Goal: Task Accomplishment & Management: Use online tool/utility

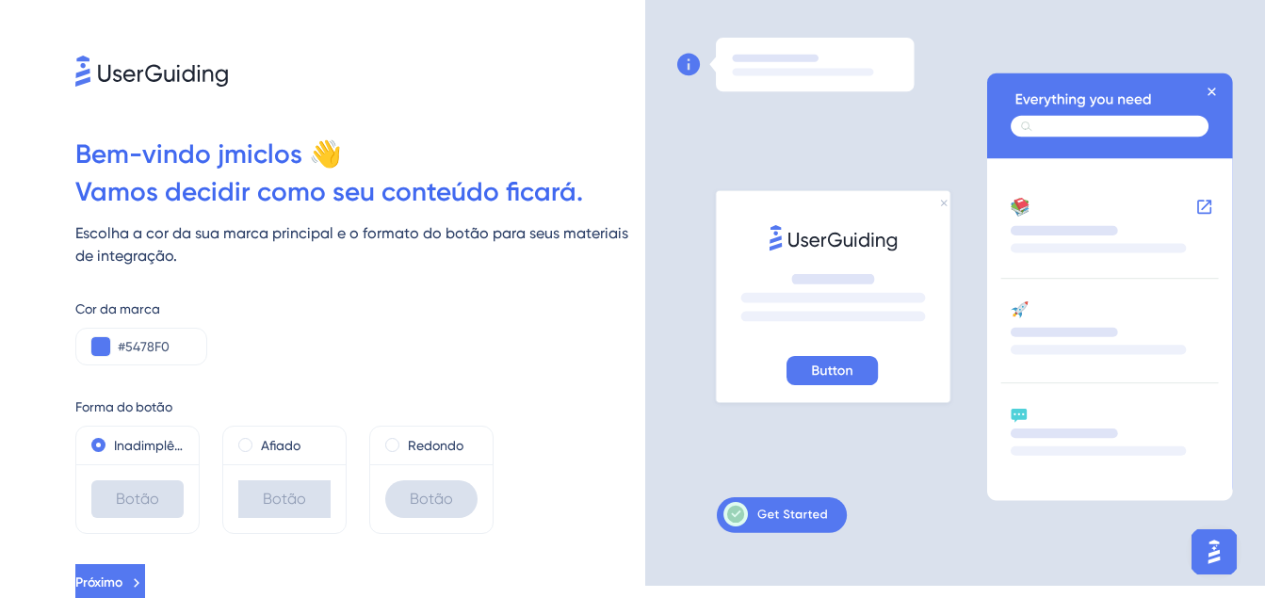
scroll to position [16, 0]
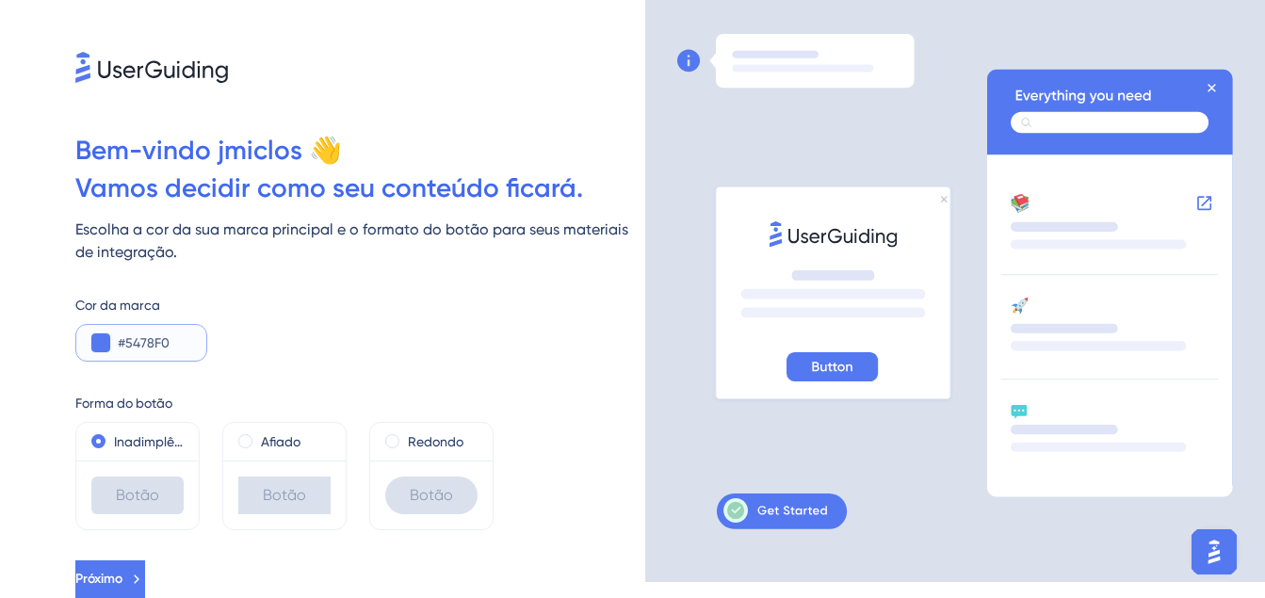
click at [97, 345] on button at bounding box center [100, 342] width 19 height 19
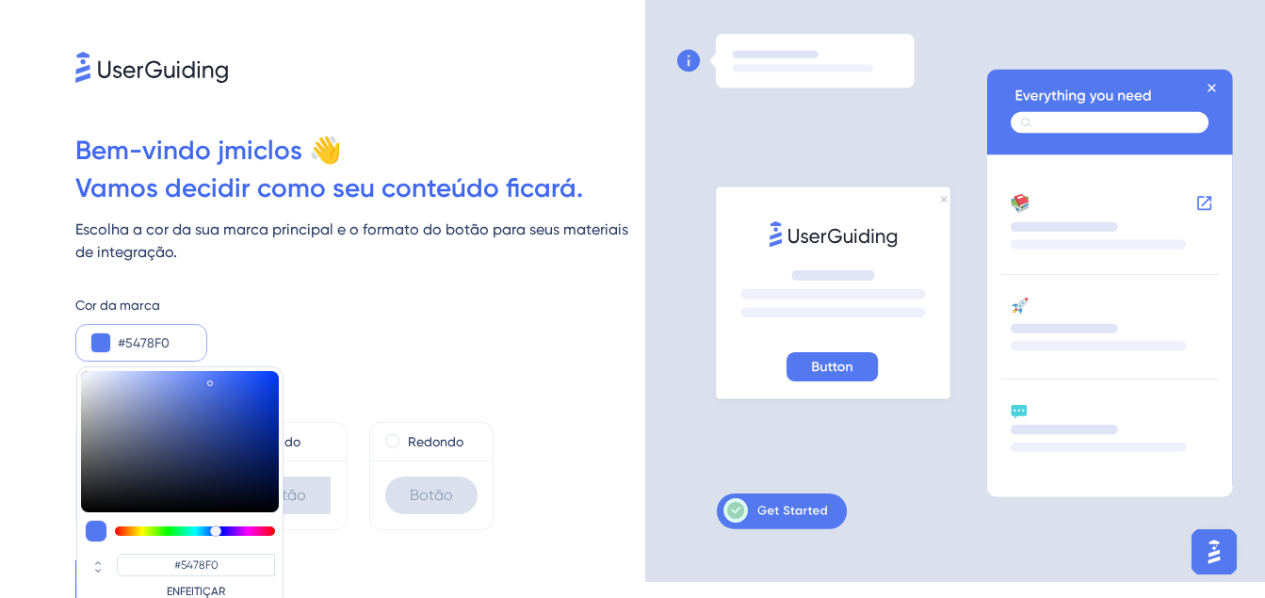
type input "#73f054"
type input "#73F054"
click at [163, 530] on div at bounding box center [195, 530] width 160 height 9
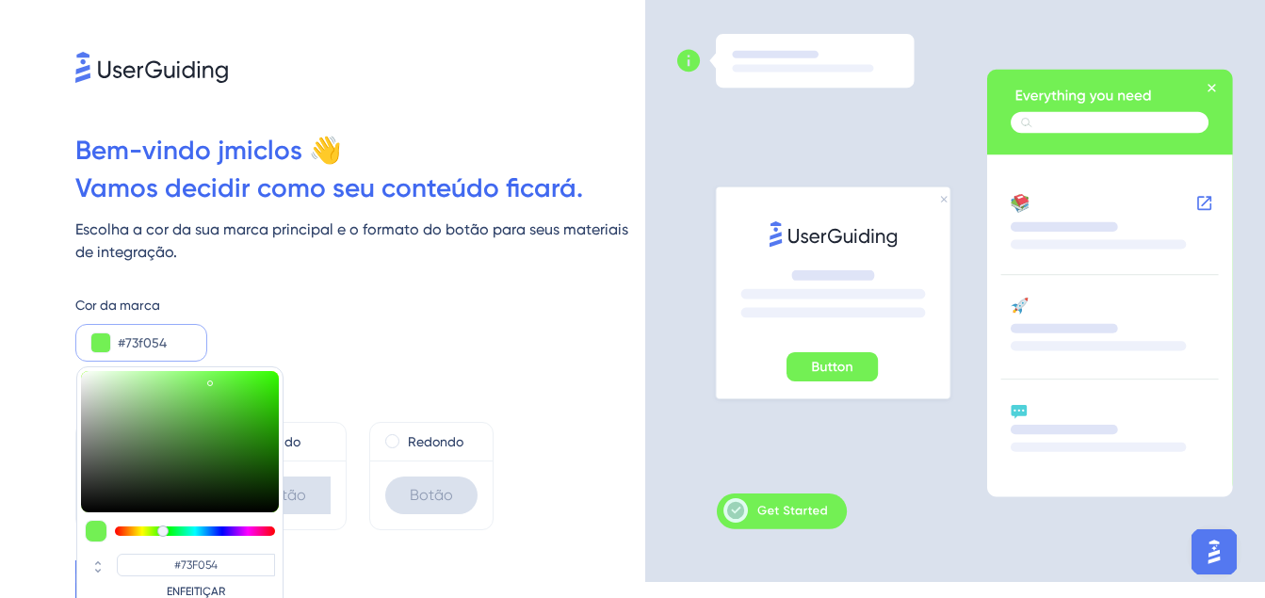
type input "#54f06c"
type input "#54F06C"
click at [172, 530] on div at bounding box center [195, 530] width 160 height 9
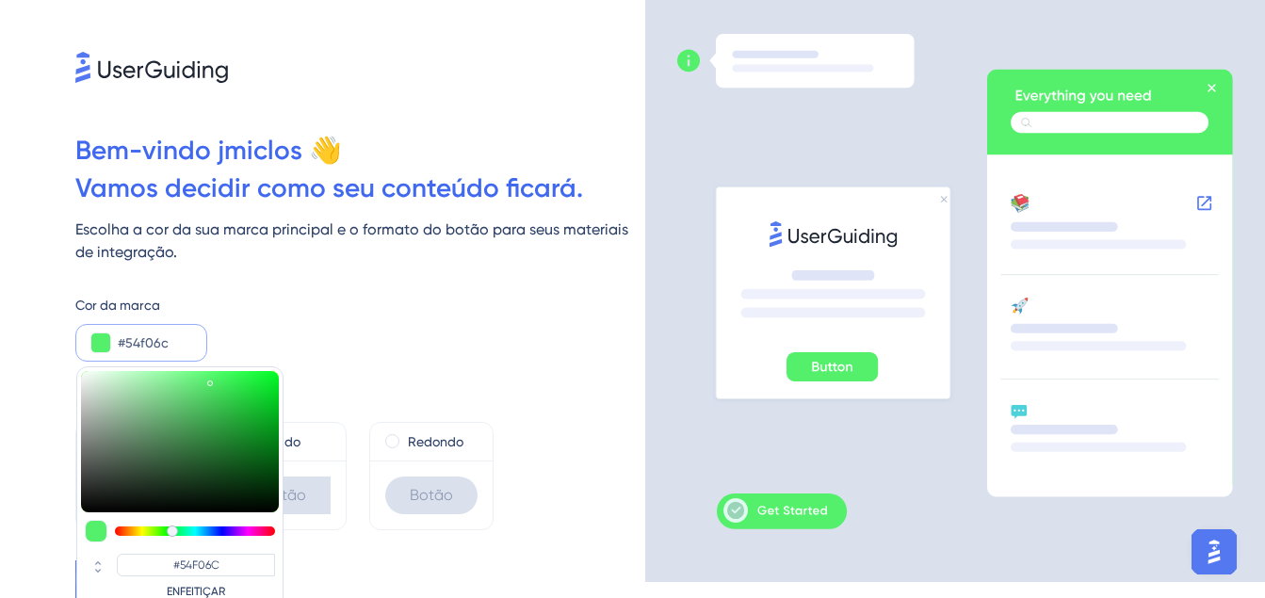
type input "#54f087"
type input "#54F087"
click at [177, 530] on div at bounding box center [172, 530] width 11 height 11
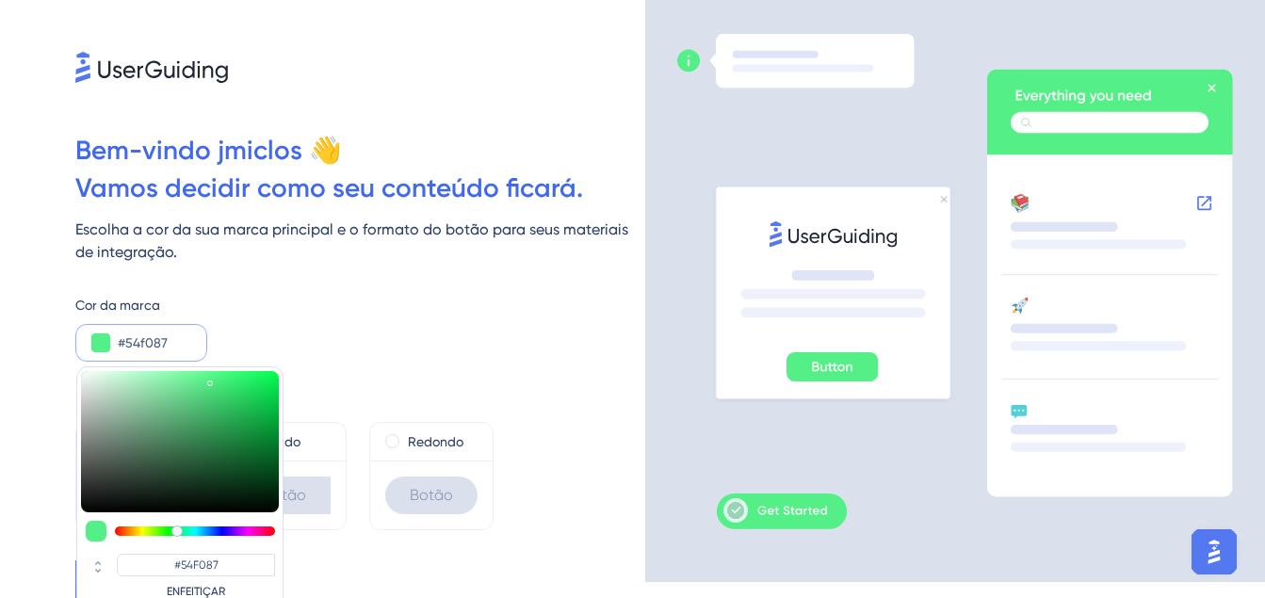
type input "#54f0a3"
type input "#54F0A3"
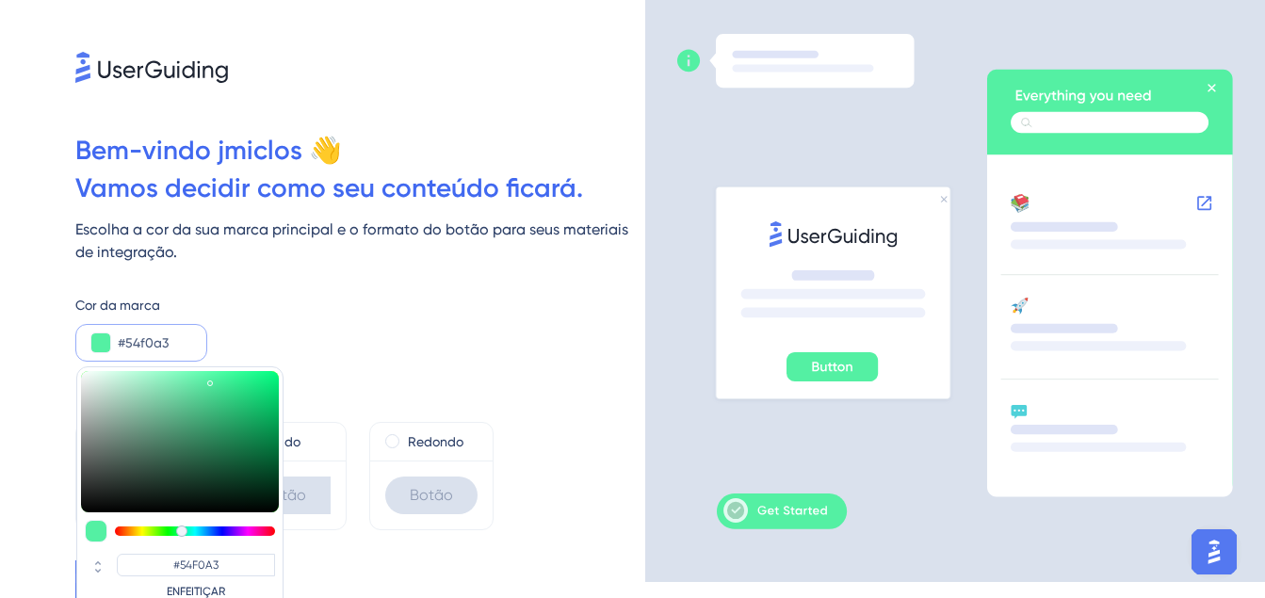
click at [182, 530] on div at bounding box center [181, 530] width 11 height 11
type input "#54f082"
type input "#54F082"
click at [176, 530] on div at bounding box center [181, 530] width 11 height 11
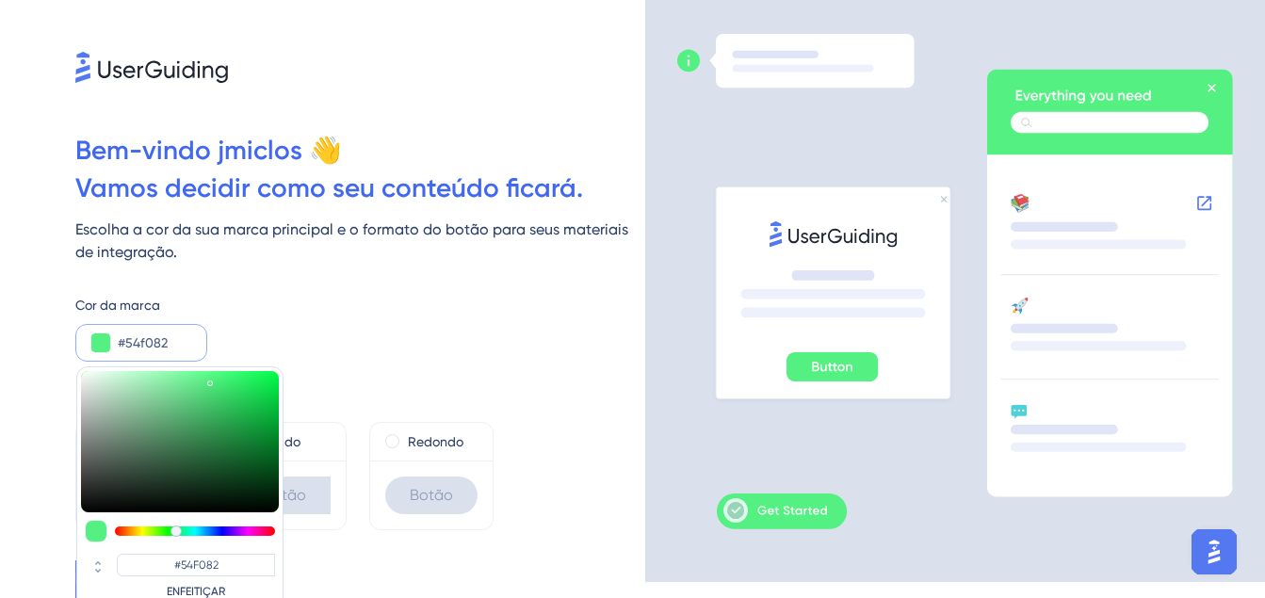
type input "#54f066"
type input "#54F066"
click at [171, 530] on div at bounding box center [175, 530] width 11 height 11
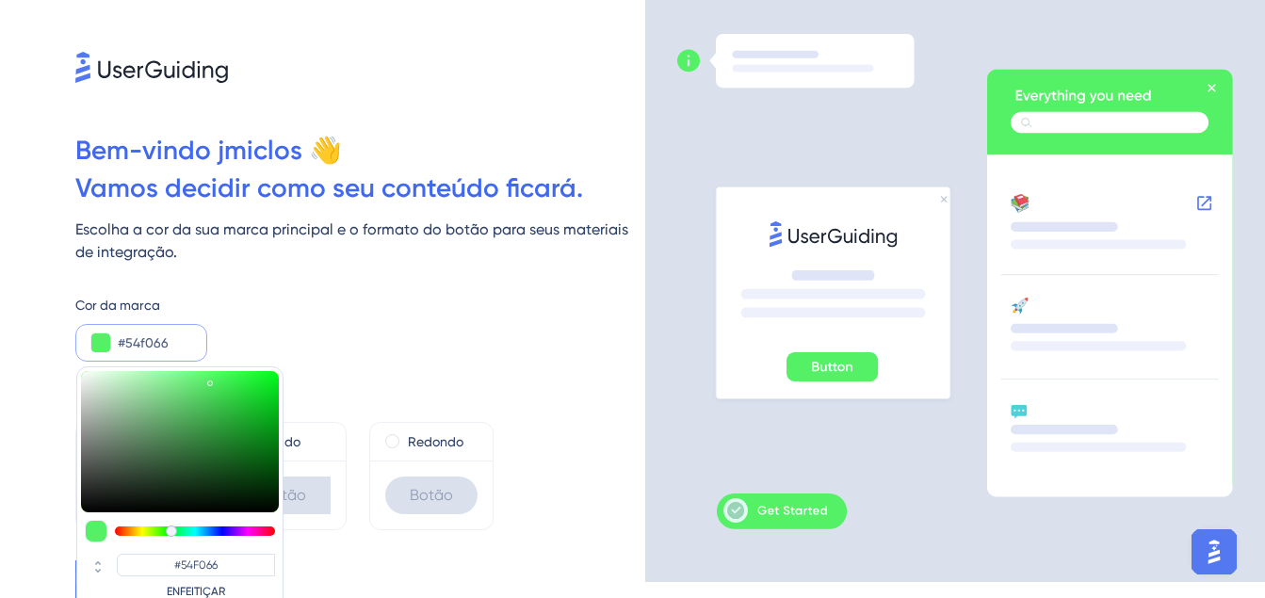
type input "#50e962"
type input "#50E962"
type input "#4fe761"
type input "#4FE761"
type input "#4de05e"
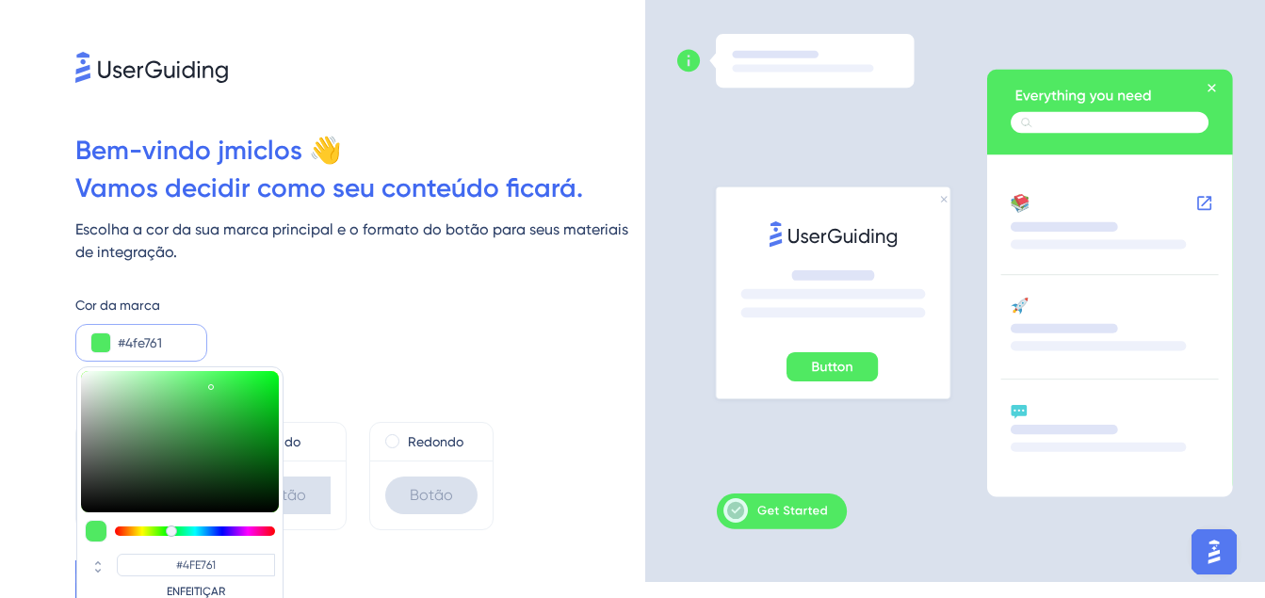
type input "#4DE05E"
type input "#4bd15a"
type input "#4BD15A"
type input "#48c756"
type input "#48C756"
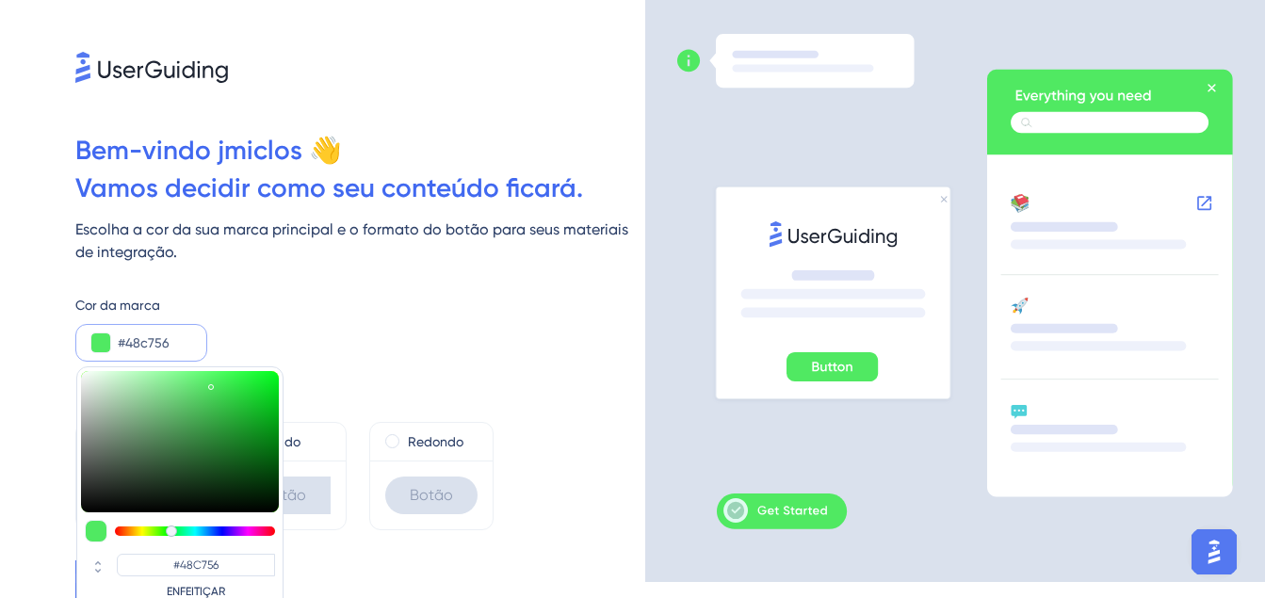
type input "#46c054"
type input "#46C054"
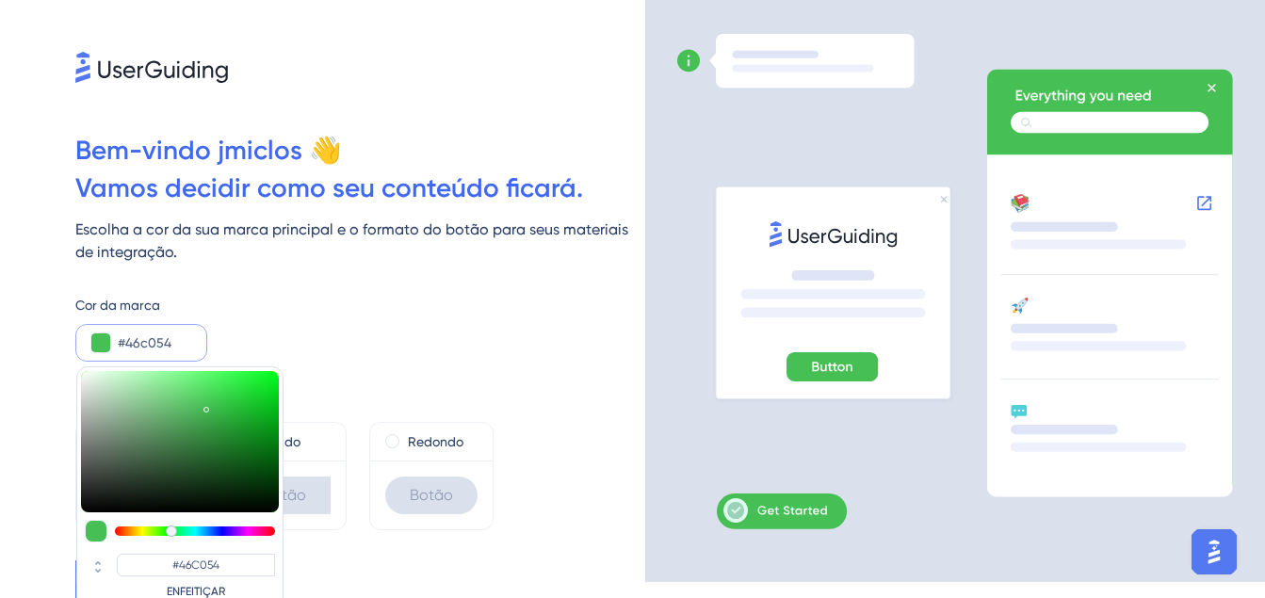
type input "#45bb53"
type input "#45BB53"
type input "#45b653"
type input "#45B653"
type input "#44ad51"
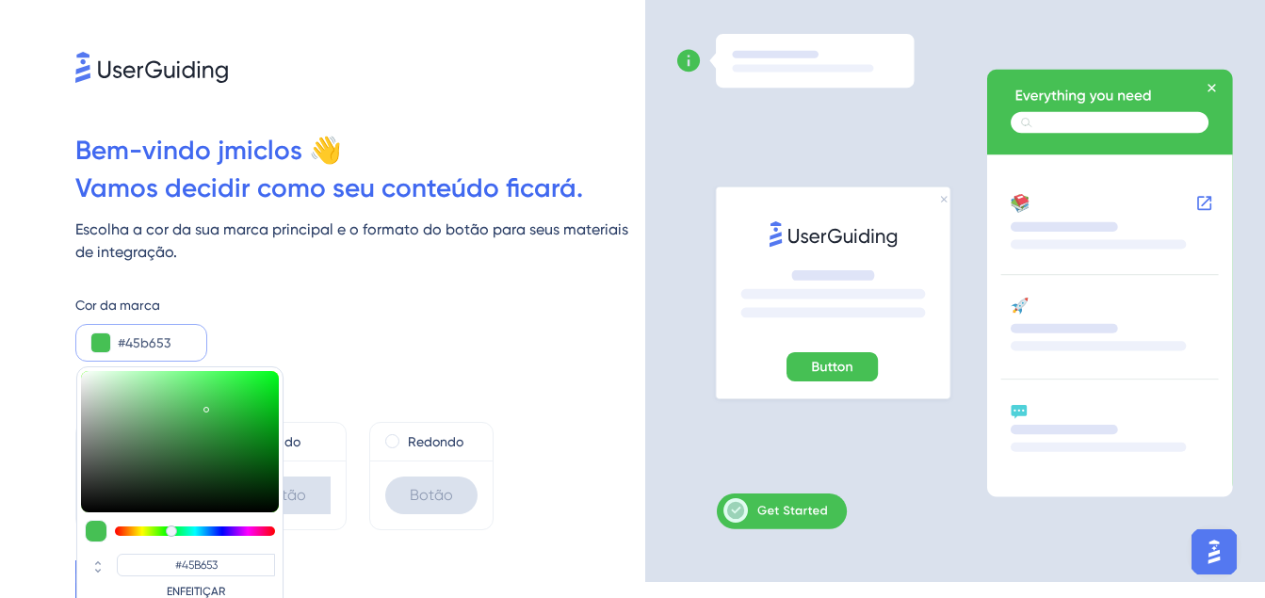
type input "#44AD51"
type input "#42a54e"
type input "#42A54E"
type input "#41a04c"
type input "#41A04C"
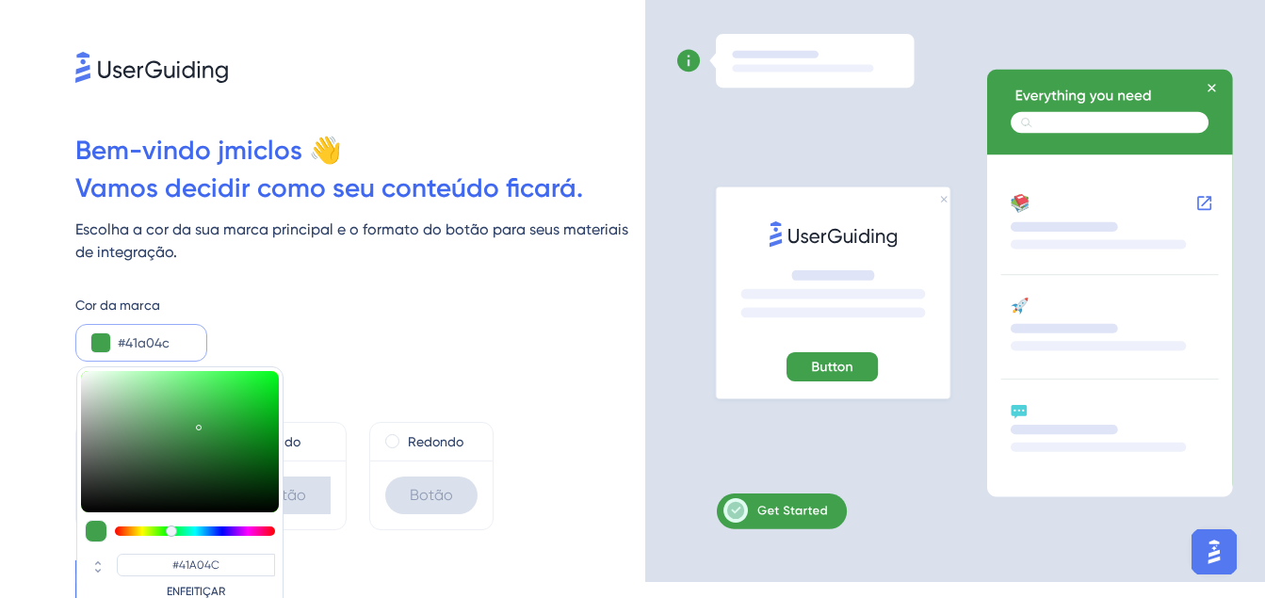
type input "#3e9648"
type input "#3E9648"
type input "#3d9247"
type input "#3D9247"
type input "#3d9046"
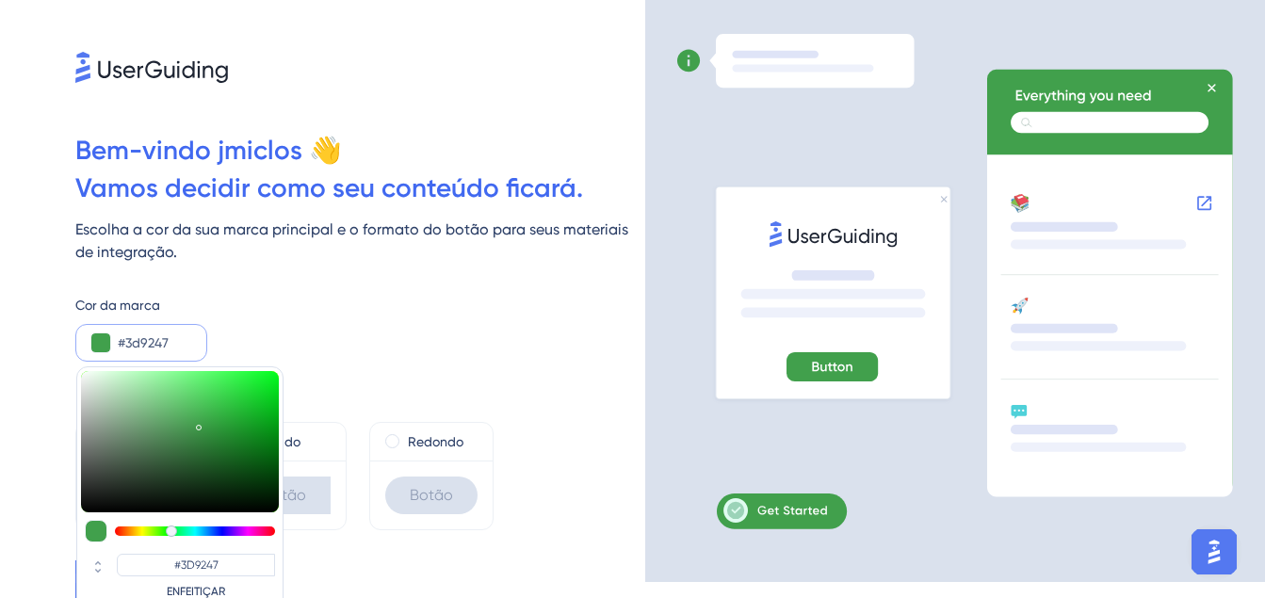
type input "#3D9046"
type input "#3c8f45"
type input "#3C8F45"
type input "#3b8d44"
type input "#3B8D44"
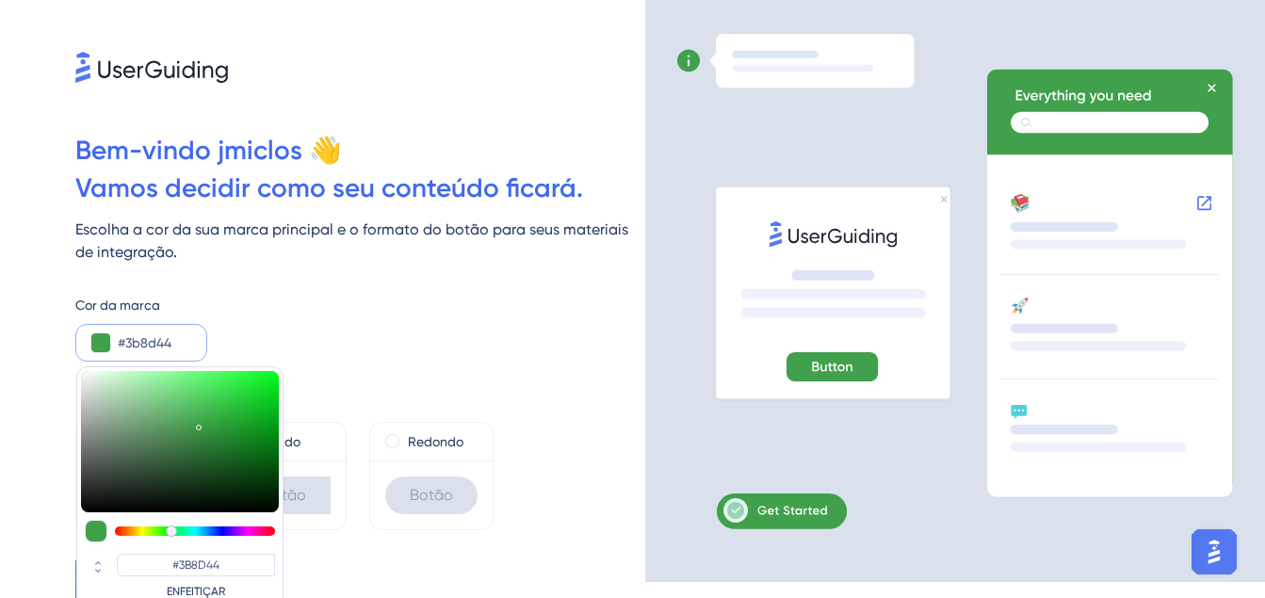
type input "#3a8a42"
type input "#3A8A42"
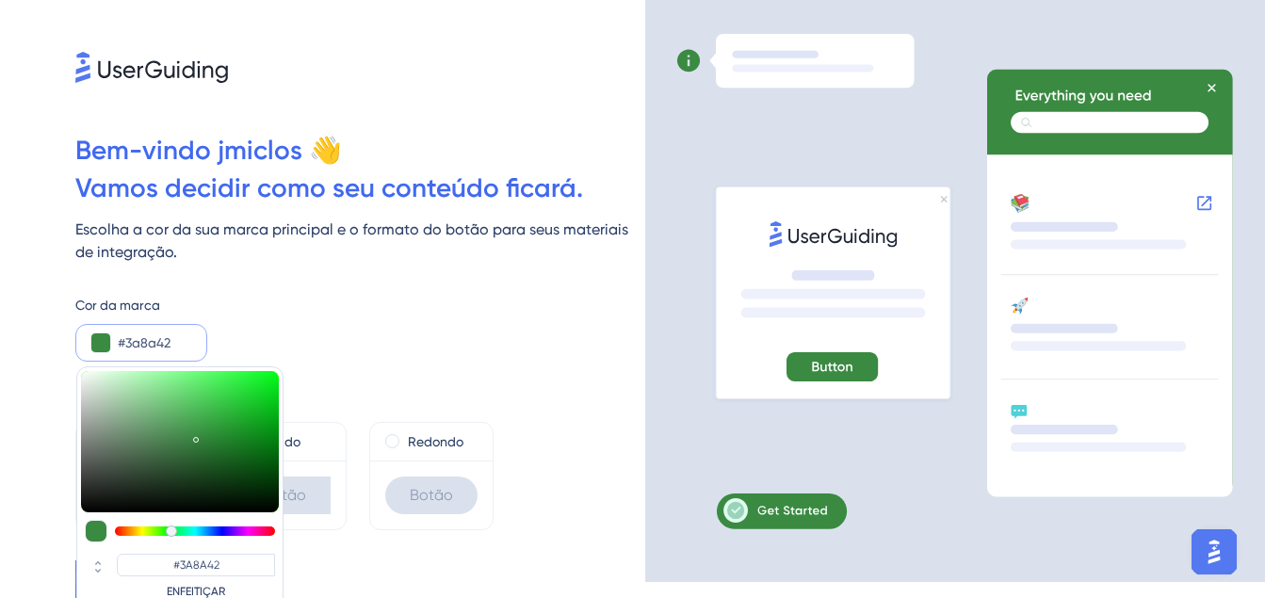
type input "#38853f"
type input "#38853F"
type input "#36813d"
type input "#36813D"
type input "#35803c"
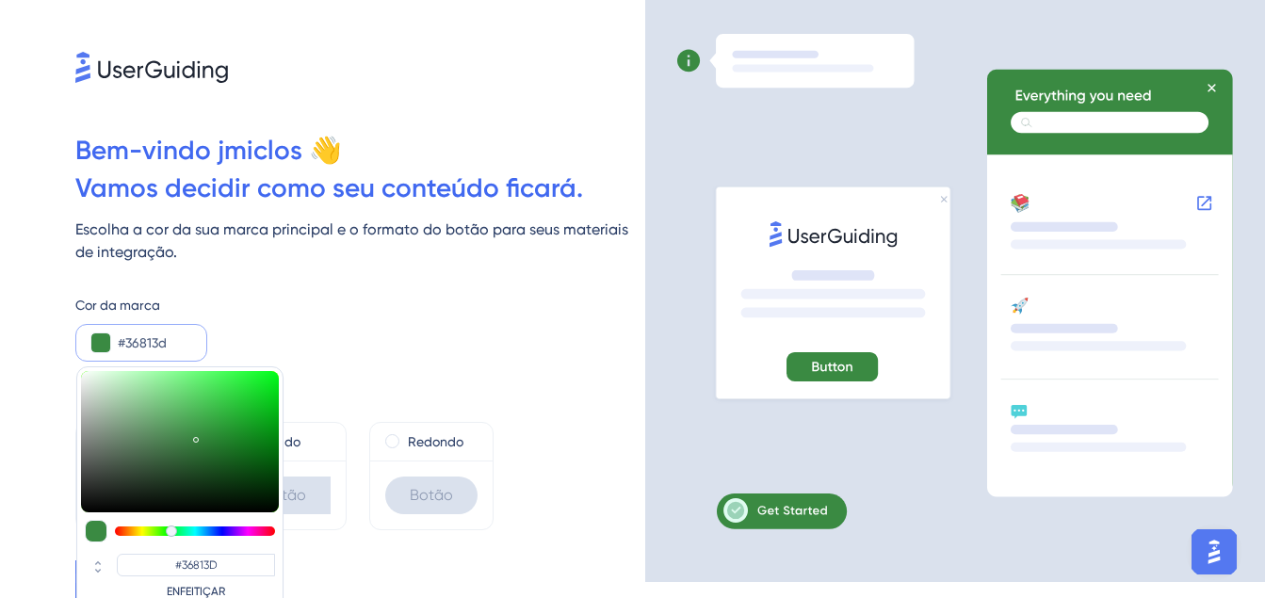
type input "#35803C"
type input "#347c3b"
type input "#347C3B"
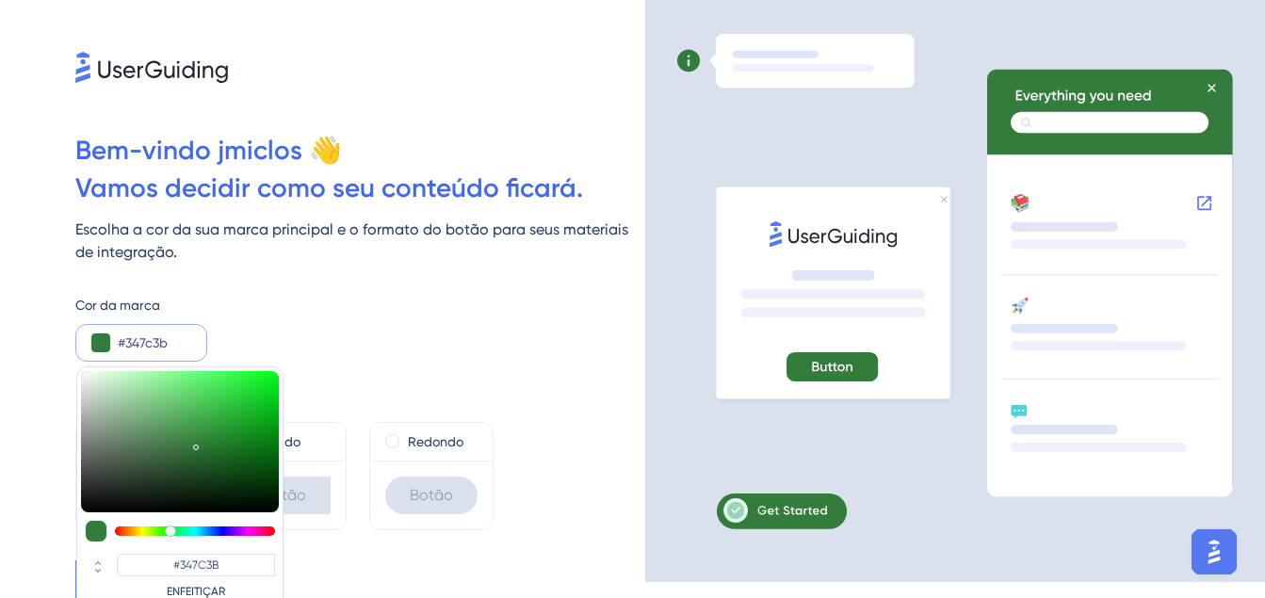
type input "#337a3a"
type input "#337A3A"
type input "#337939"
type input "#327738"
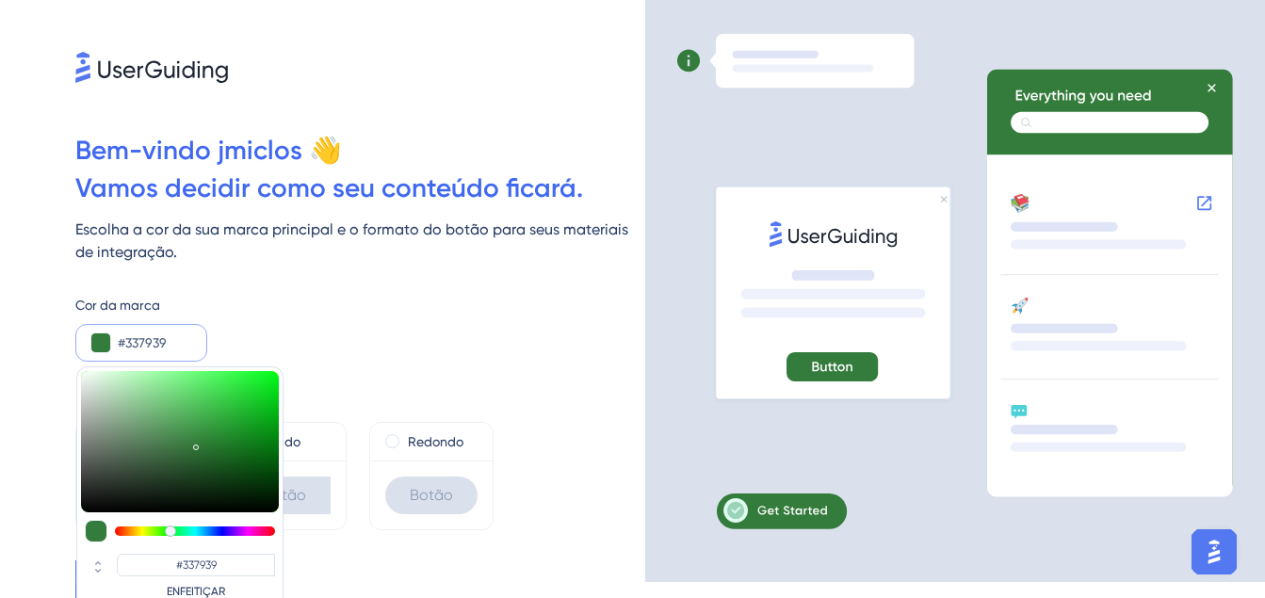
type input "#327738"
type input "#317537"
type input "#307436"
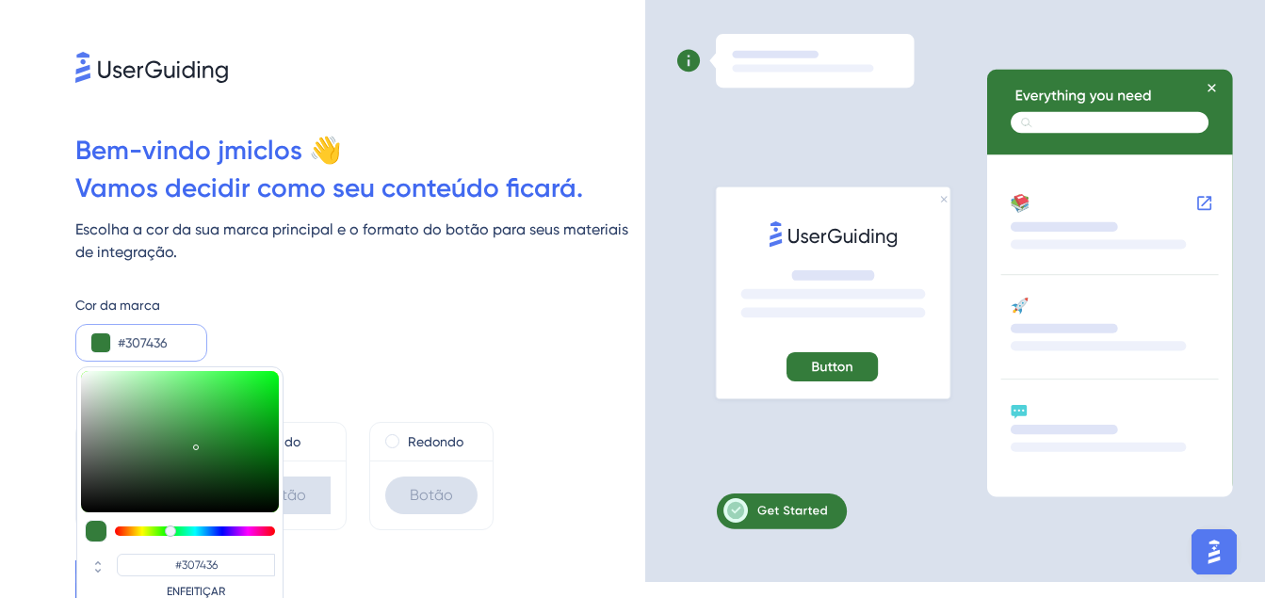
type input "#307236"
type input "#307437"
drag, startPoint x: 211, startPoint y: 383, endPoint x: 196, endPoint y: 448, distance: 66.7
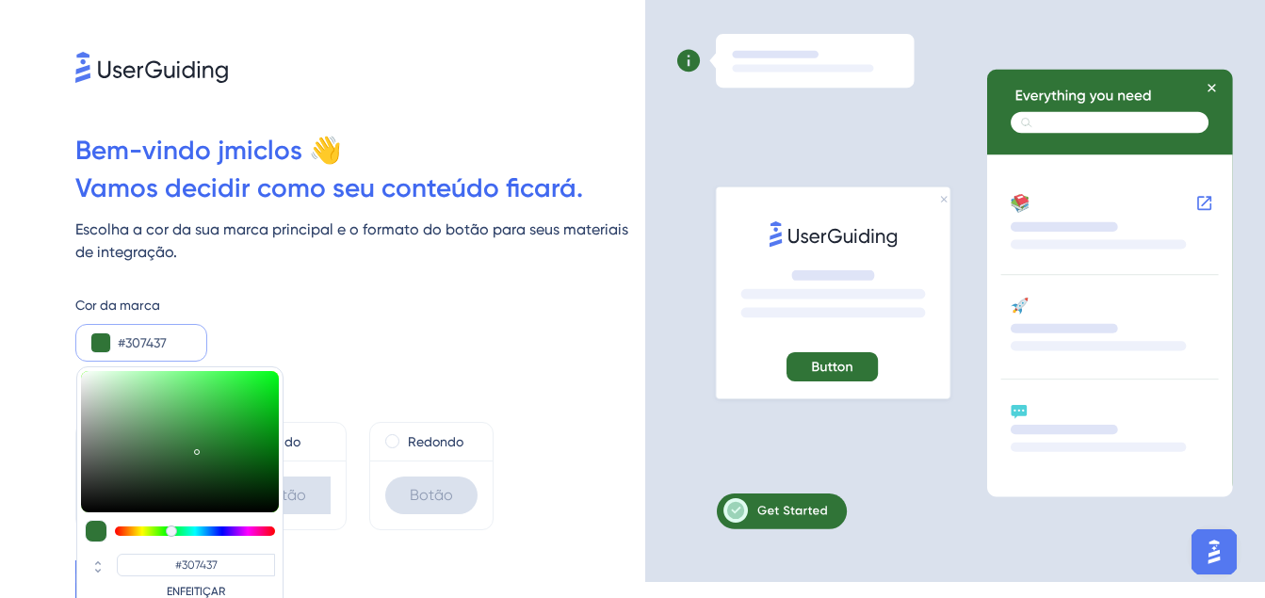
click at [196, 449] on div at bounding box center [197, 452] width 6 height 6
click at [562, 330] on div "Cor da marca #307437 #307437 ENFEITIÇAR" at bounding box center [360, 328] width 570 height 68
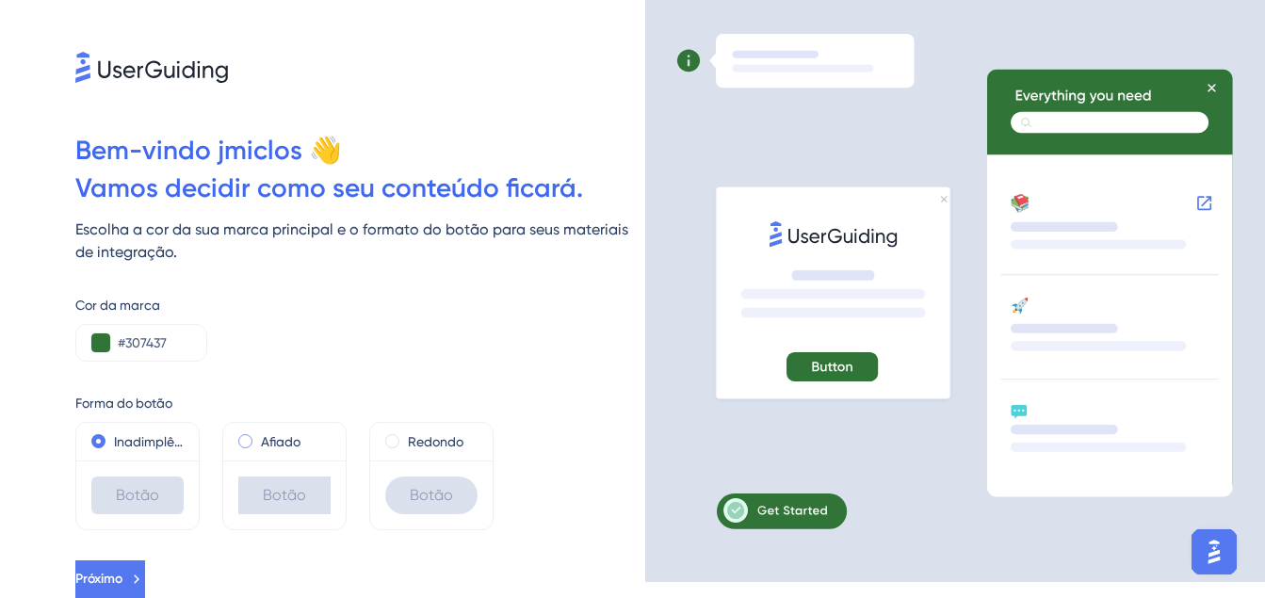
click at [274, 439] on label "Afiado" at bounding box center [281, 441] width 40 height 23
click at [165, 438] on label "Inadimplência" at bounding box center [149, 441] width 70 height 23
click at [426, 442] on label "Redondo" at bounding box center [436, 441] width 56 height 23
click at [283, 445] on label "Afiado" at bounding box center [281, 441] width 40 height 23
click at [115, 433] on label "Inadimplência" at bounding box center [149, 441] width 70 height 23
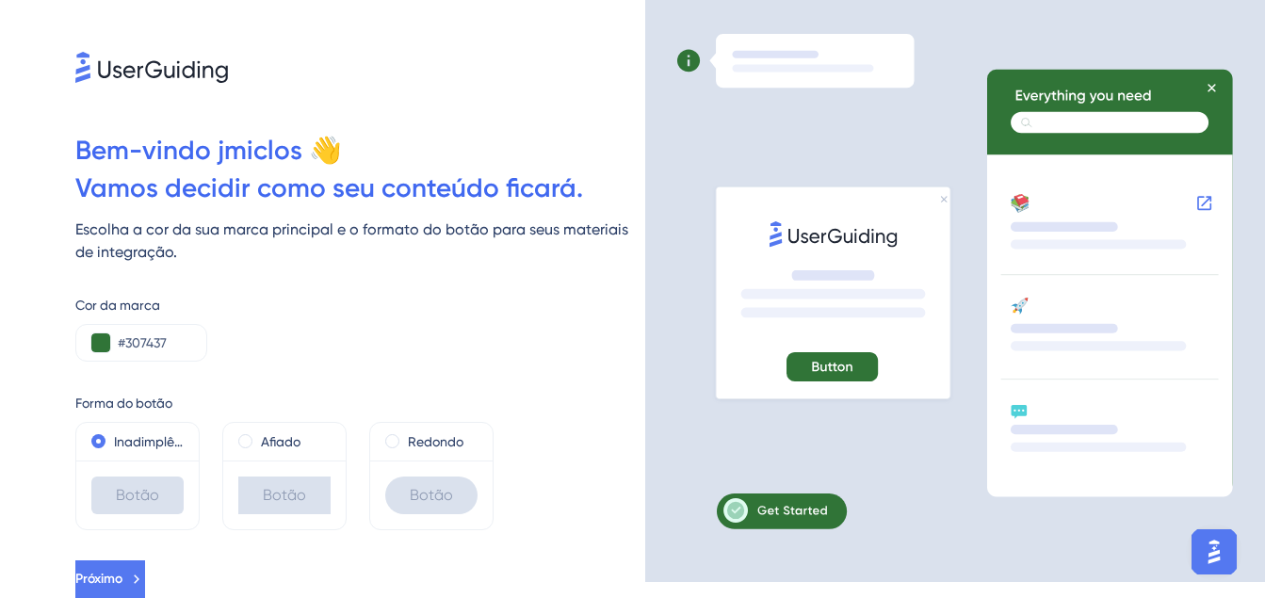
click at [120, 500] on div "Botão" at bounding box center [137, 495] width 92 height 38
click at [145, 578] on icon at bounding box center [136, 579] width 17 height 17
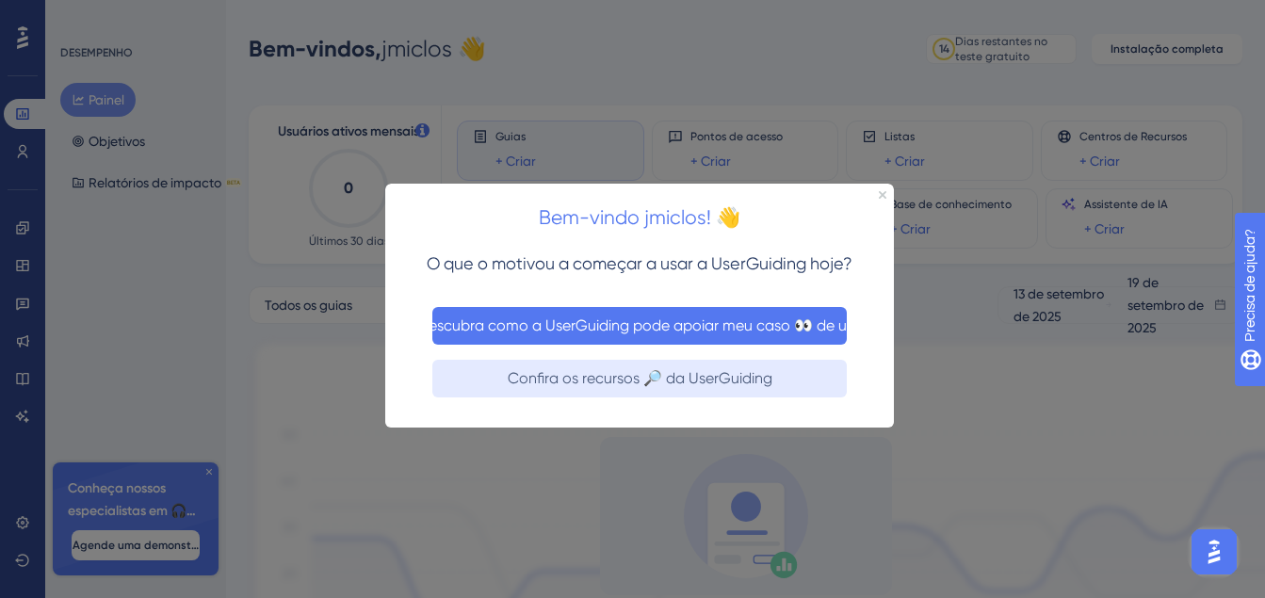
click at [702, 334] on button "Descubra como a UserGuiding pode apoiar meu caso 👀 de uso" at bounding box center [639, 326] width 414 height 38
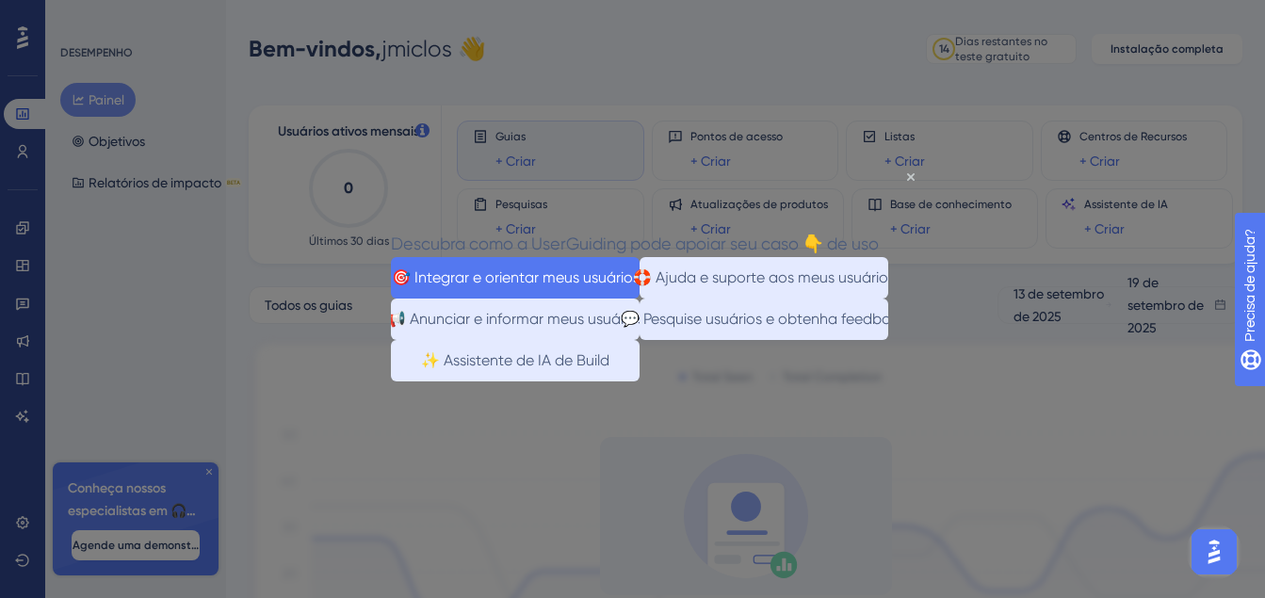
click at [516, 278] on button "🎯 Integrar e orientar meus usuários" at bounding box center [515, 277] width 249 height 41
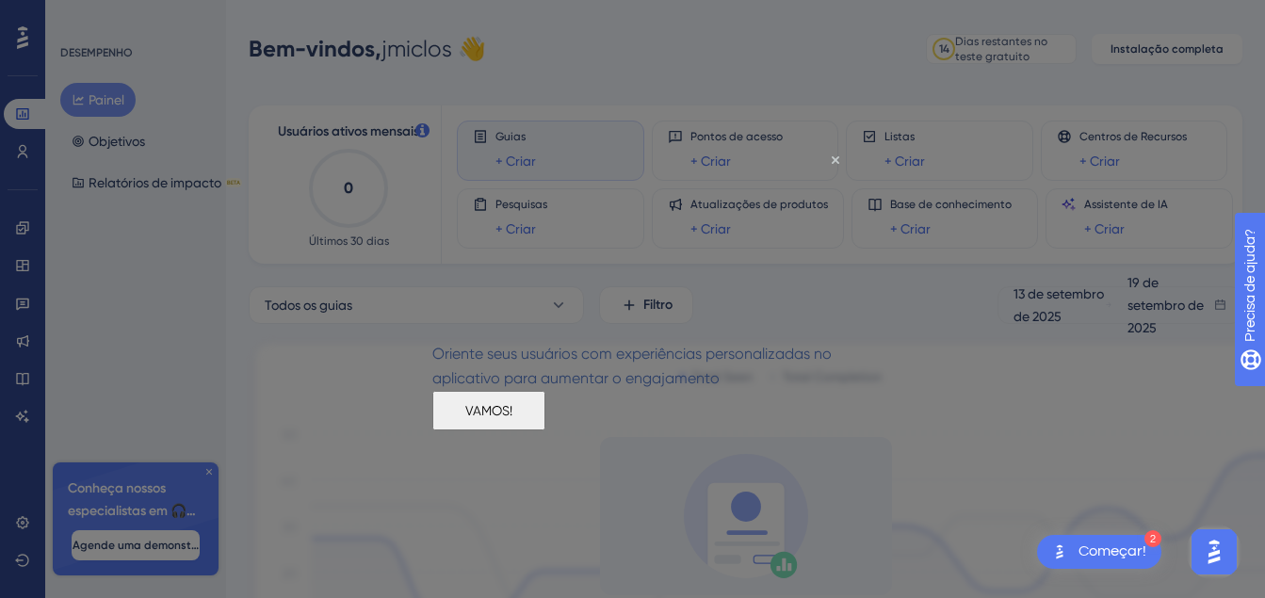
click at [432, 254] on h1 at bounding box center [432, 272] width 0 height 37
click at [545, 430] on button "VAMOS!" at bounding box center [488, 411] width 113 height 40
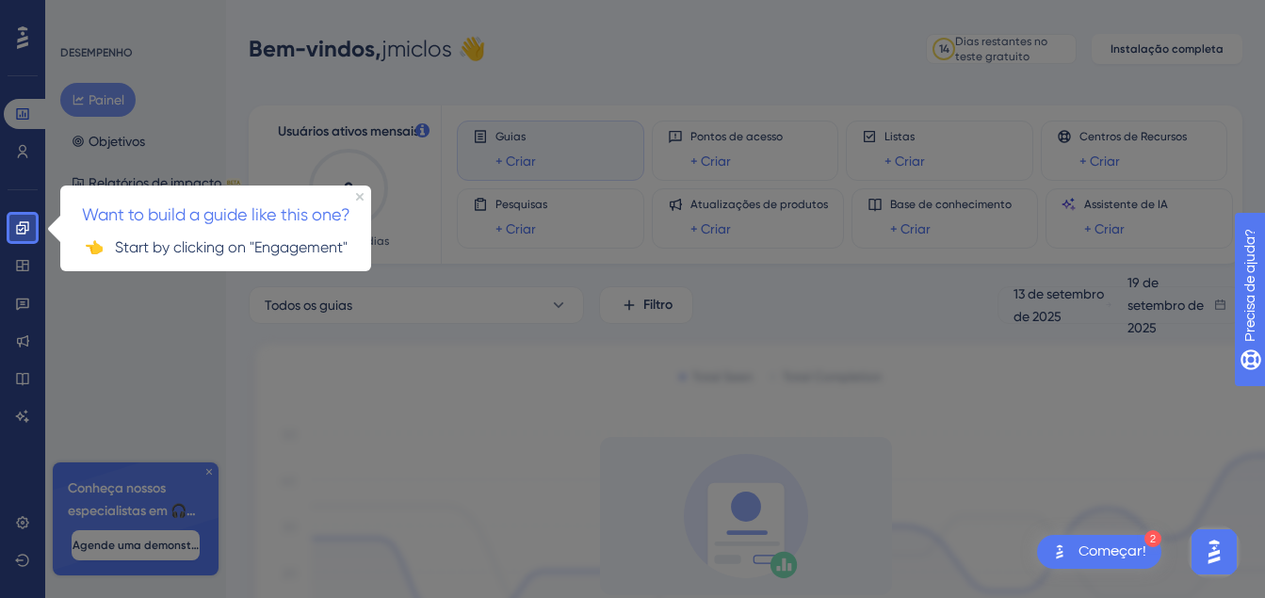
click at [538, 411] on div at bounding box center [657, 398] width 1243 height 796
click at [359, 544] on div at bounding box center [657, 398] width 1243 height 796
click at [1063, 554] on img "Abra o Get Started! Lista de verificação, módulos restantes: 2" at bounding box center [1059, 551] width 23 height 23
click at [362, 195] on icon "Close Preview" at bounding box center [360, 196] width 8 height 8
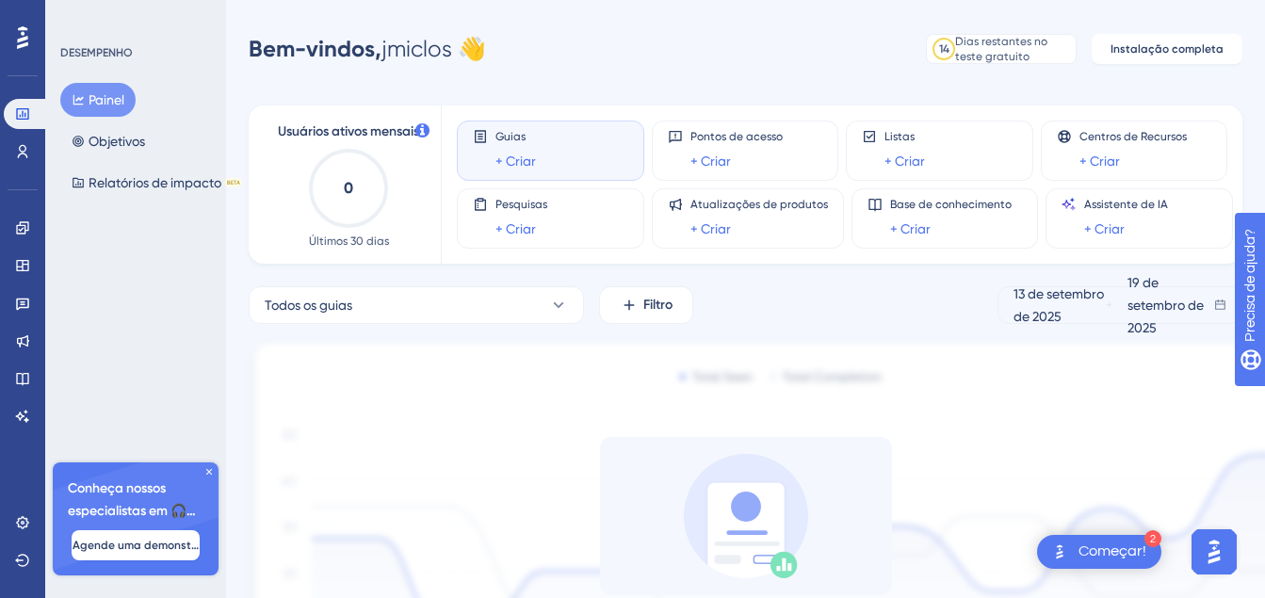
click at [96, 103] on font "Painel" at bounding box center [107, 100] width 36 height 23
click at [22, 155] on icon at bounding box center [22, 151] width 15 height 15
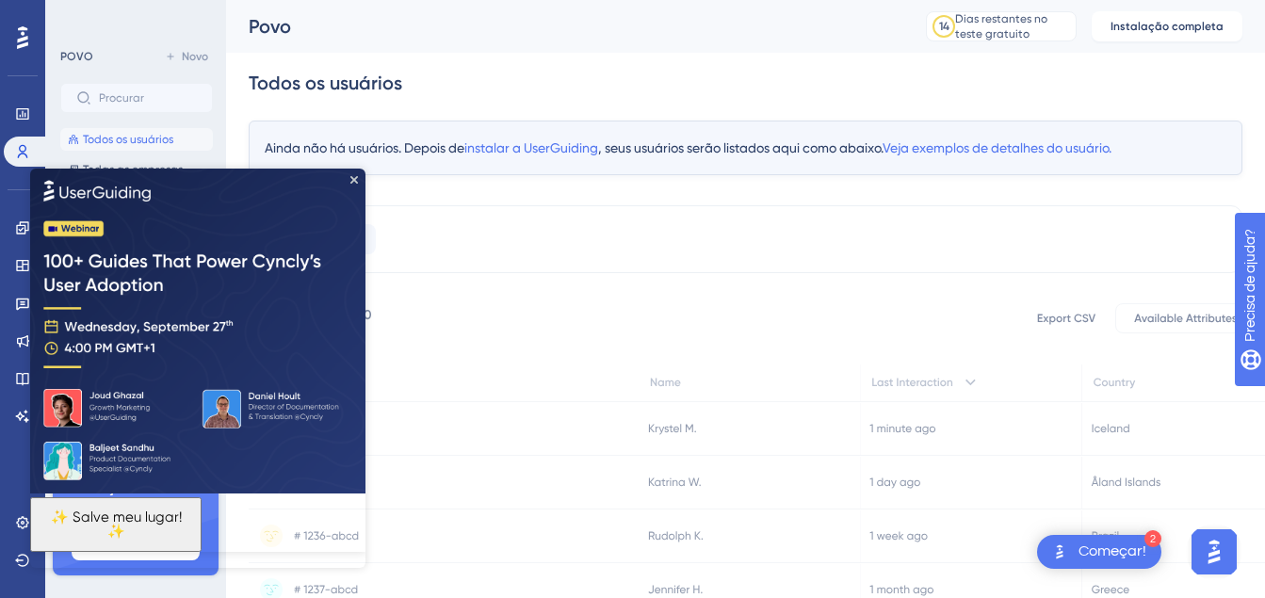
click at [711, 76] on div "Todos os usuários" at bounding box center [745, 83] width 993 height 60
click at [467, 37] on div "Povo" at bounding box center [564, 26] width 630 height 26
click at [352, 178] on icon "Fechar visualização" at bounding box center [354, 179] width 8 height 8
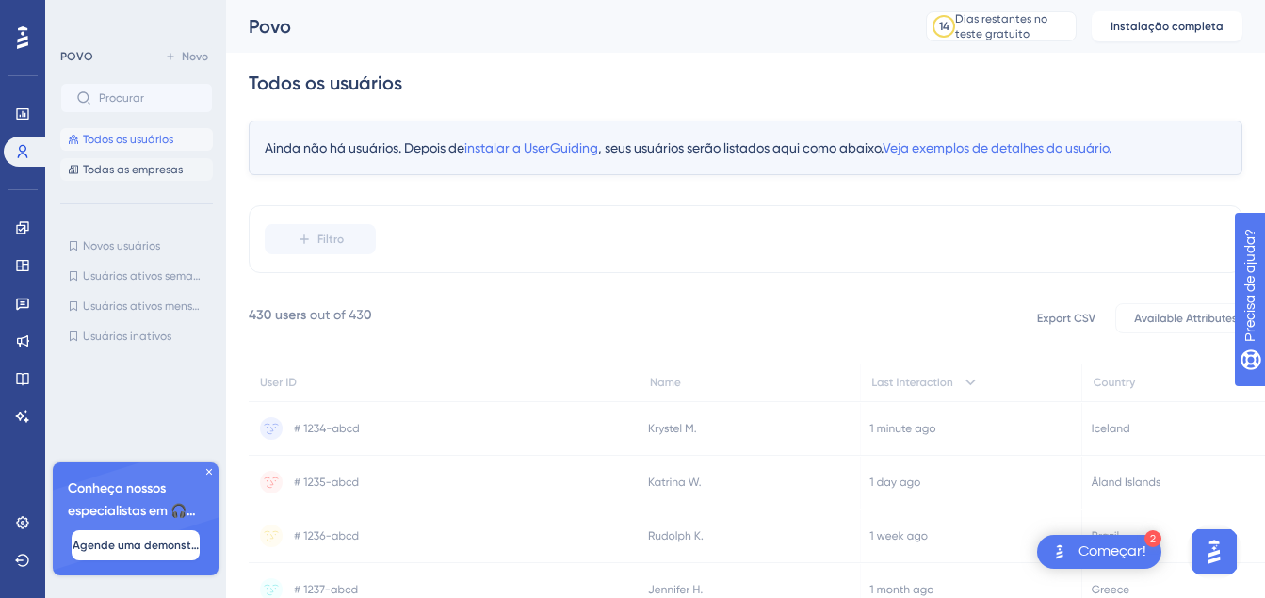
click at [141, 169] on span "Todas as empresas" at bounding box center [133, 169] width 100 height 15
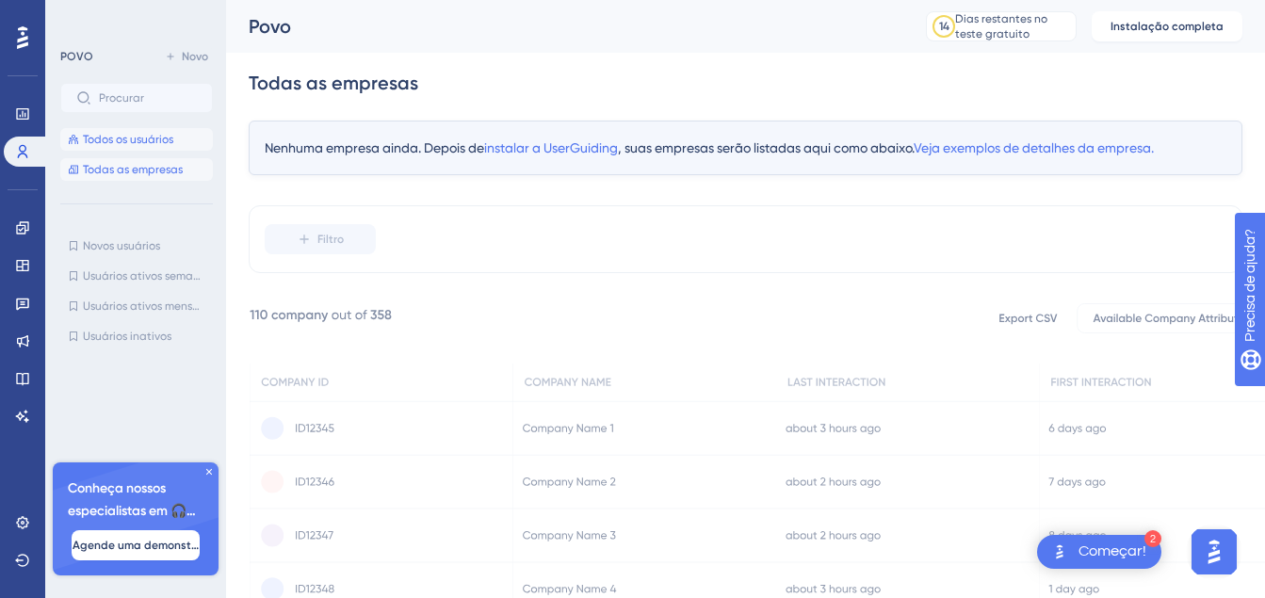
click at [148, 137] on span "Todos os usuários" at bounding box center [128, 139] width 90 height 15
